Goal: Task Accomplishment & Management: Use online tool/utility

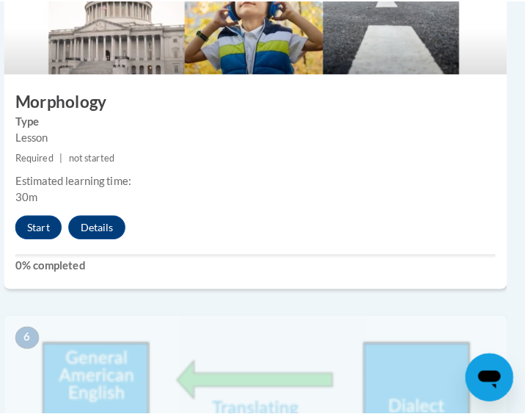
scroll to position [2119, 7]
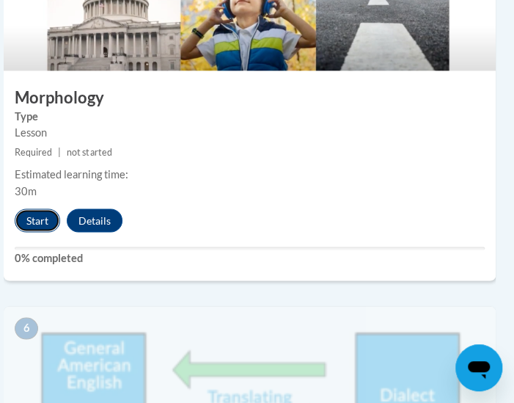
click at [34, 218] on button "Start" at bounding box center [37, 219] width 45 height 23
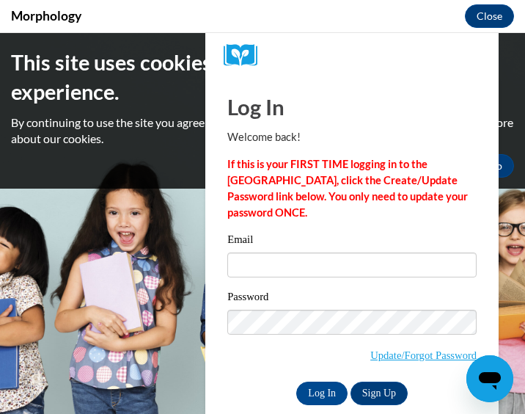
scroll to position [0, 0]
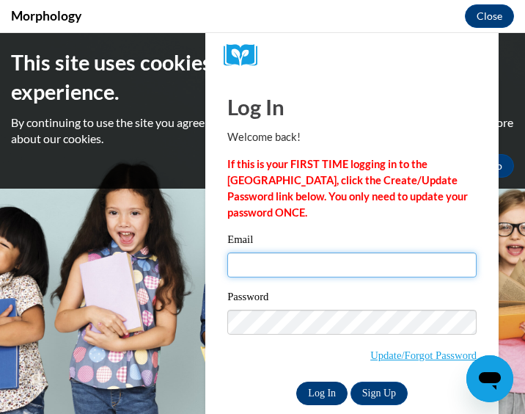
type input "[EMAIL_ADDRESS][DOMAIN_NAME]"
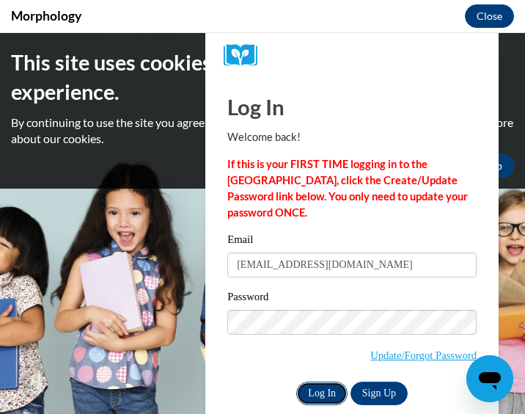
click at [307, 390] on input "Log In" at bounding box center [321, 393] width 51 height 23
